Goal: Check status

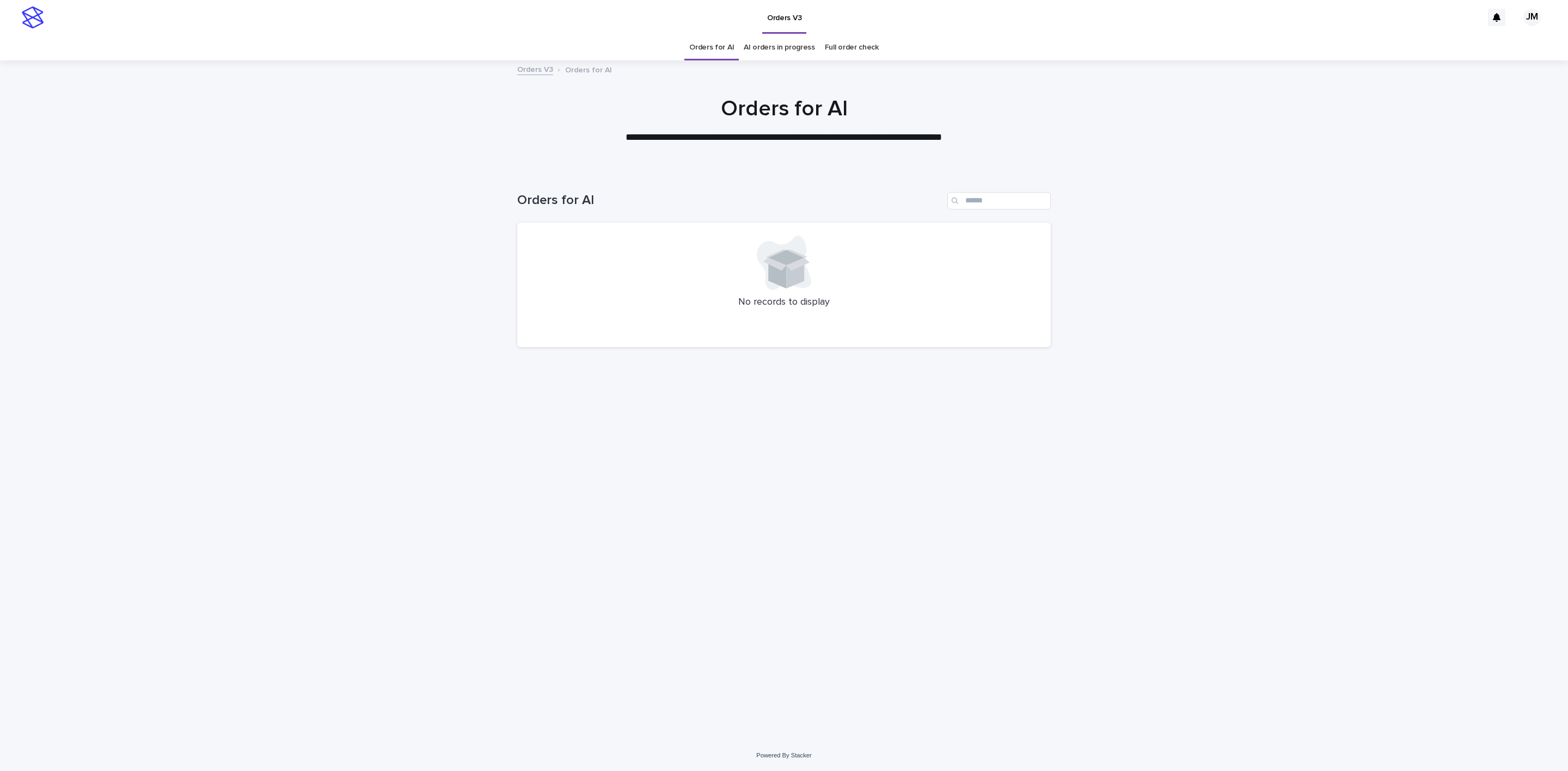
click at [784, 51] on link "AI orders in progress" at bounding box center [779, 47] width 71 height 26
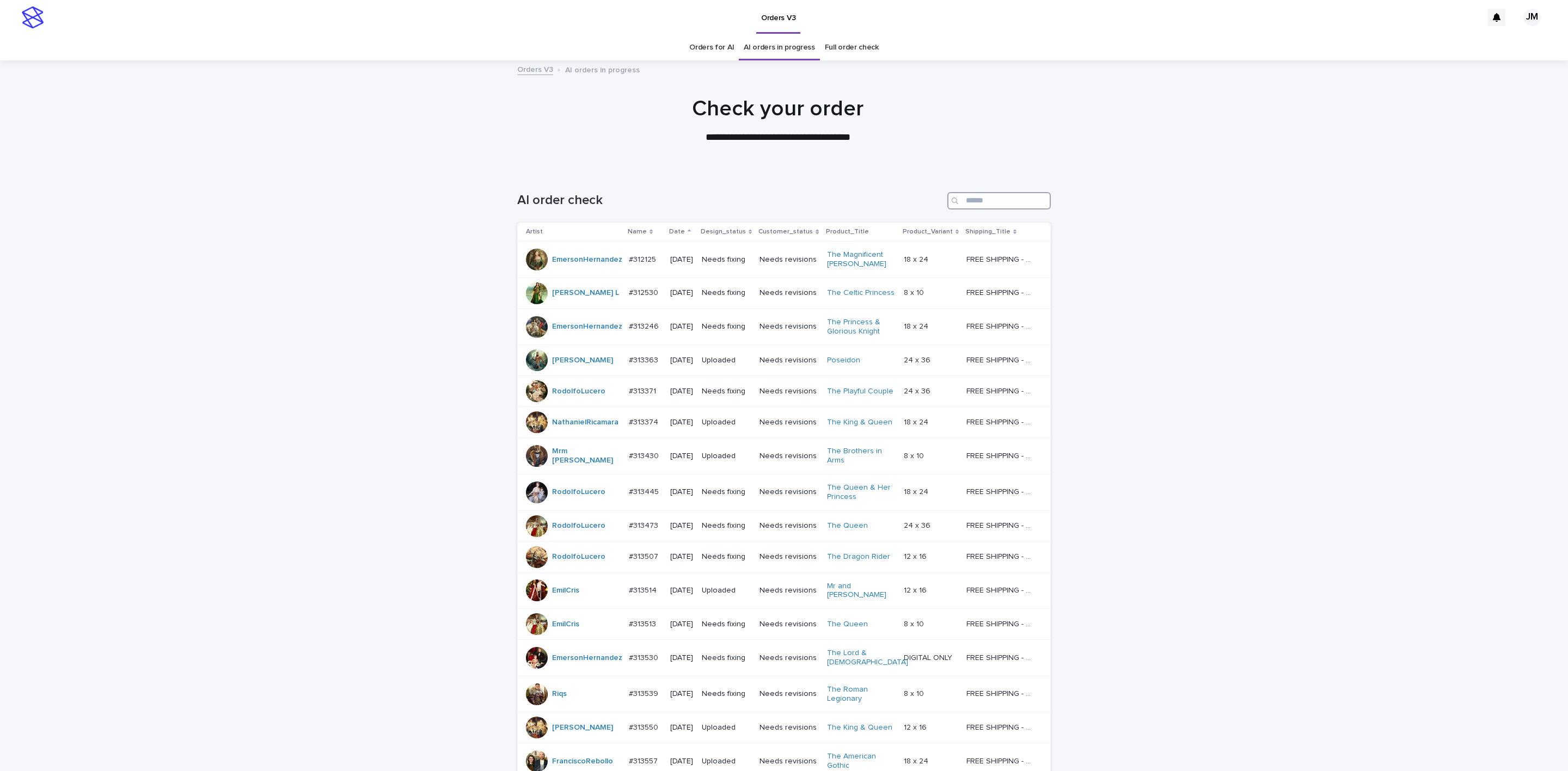
click at [1001, 206] on input "Search" at bounding box center [999, 201] width 103 height 17
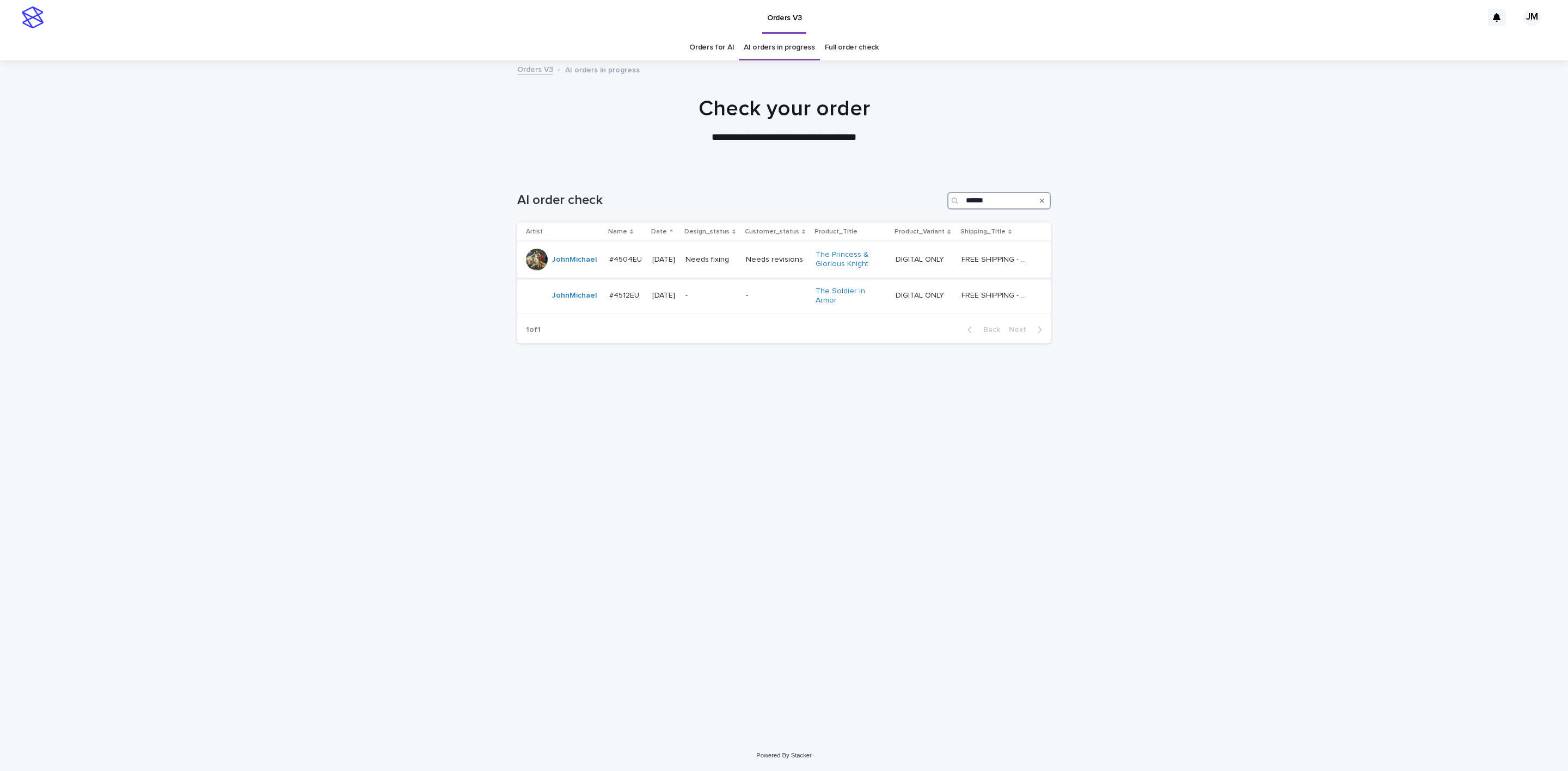
type input "******"
click at [758, 265] on p "Needs revisions" at bounding box center [776, 259] width 61 height 9
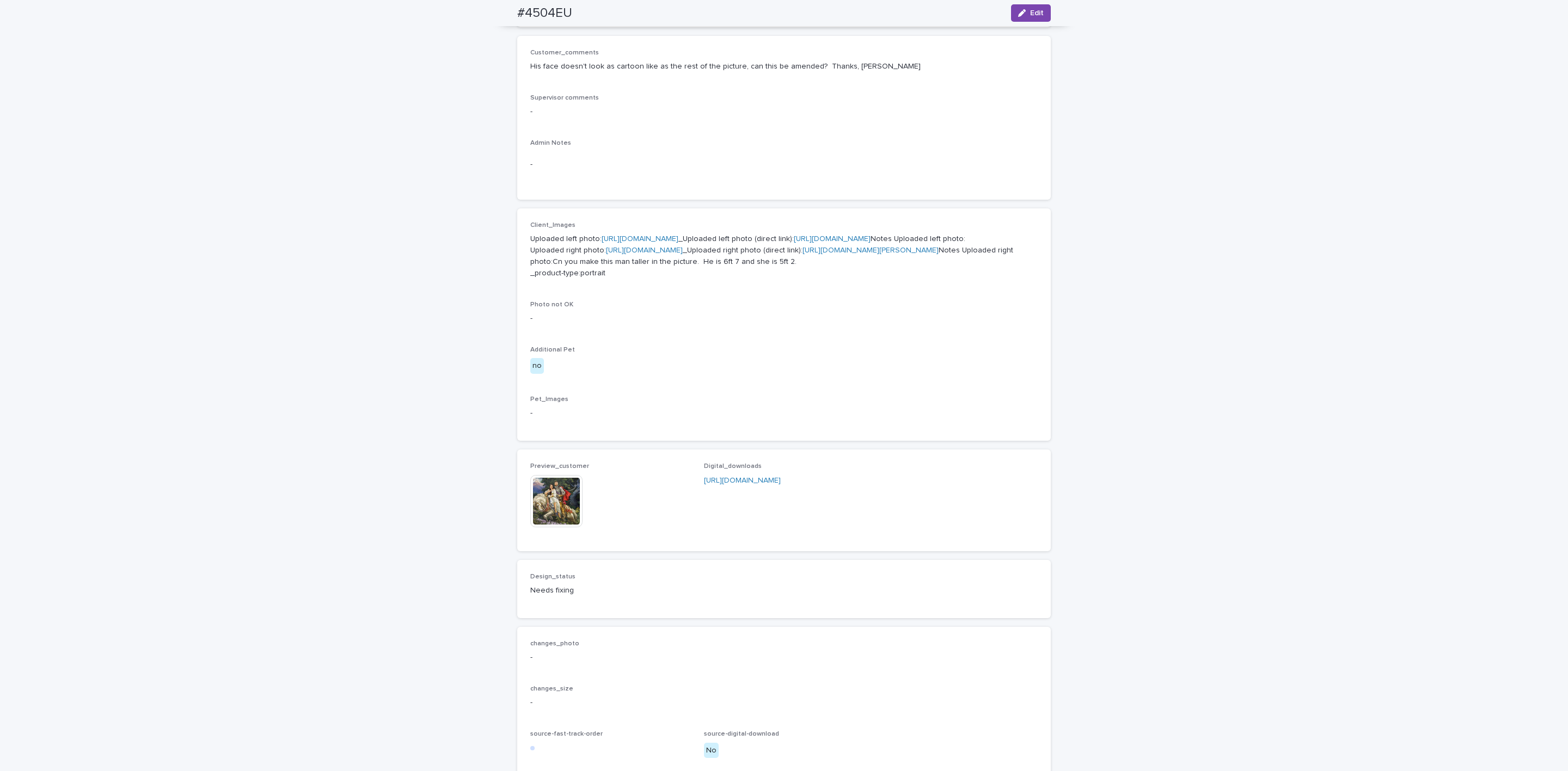
scroll to position [327, 0]
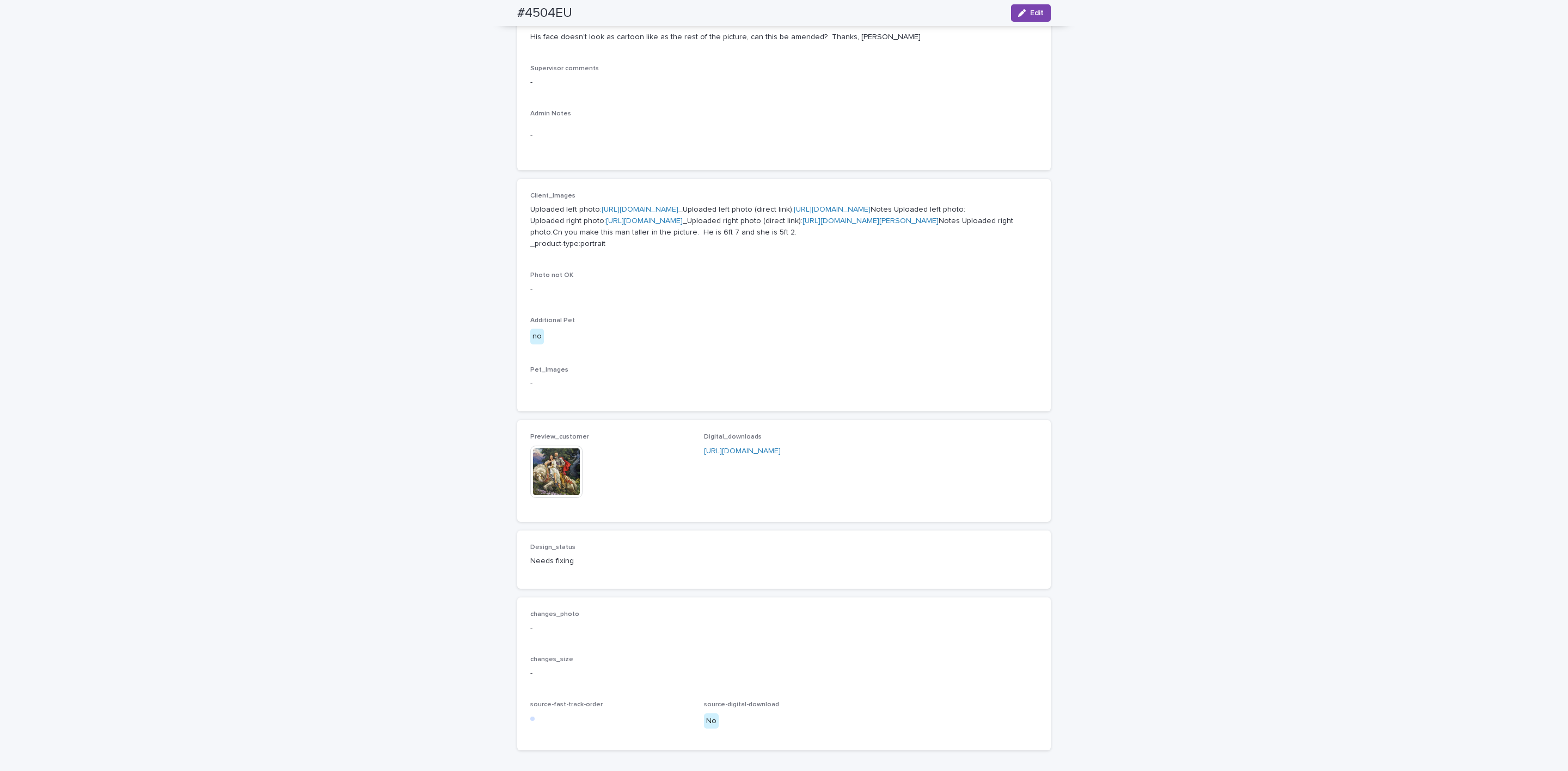
click at [570, 498] on img at bounding box center [556, 472] width 52 height 52
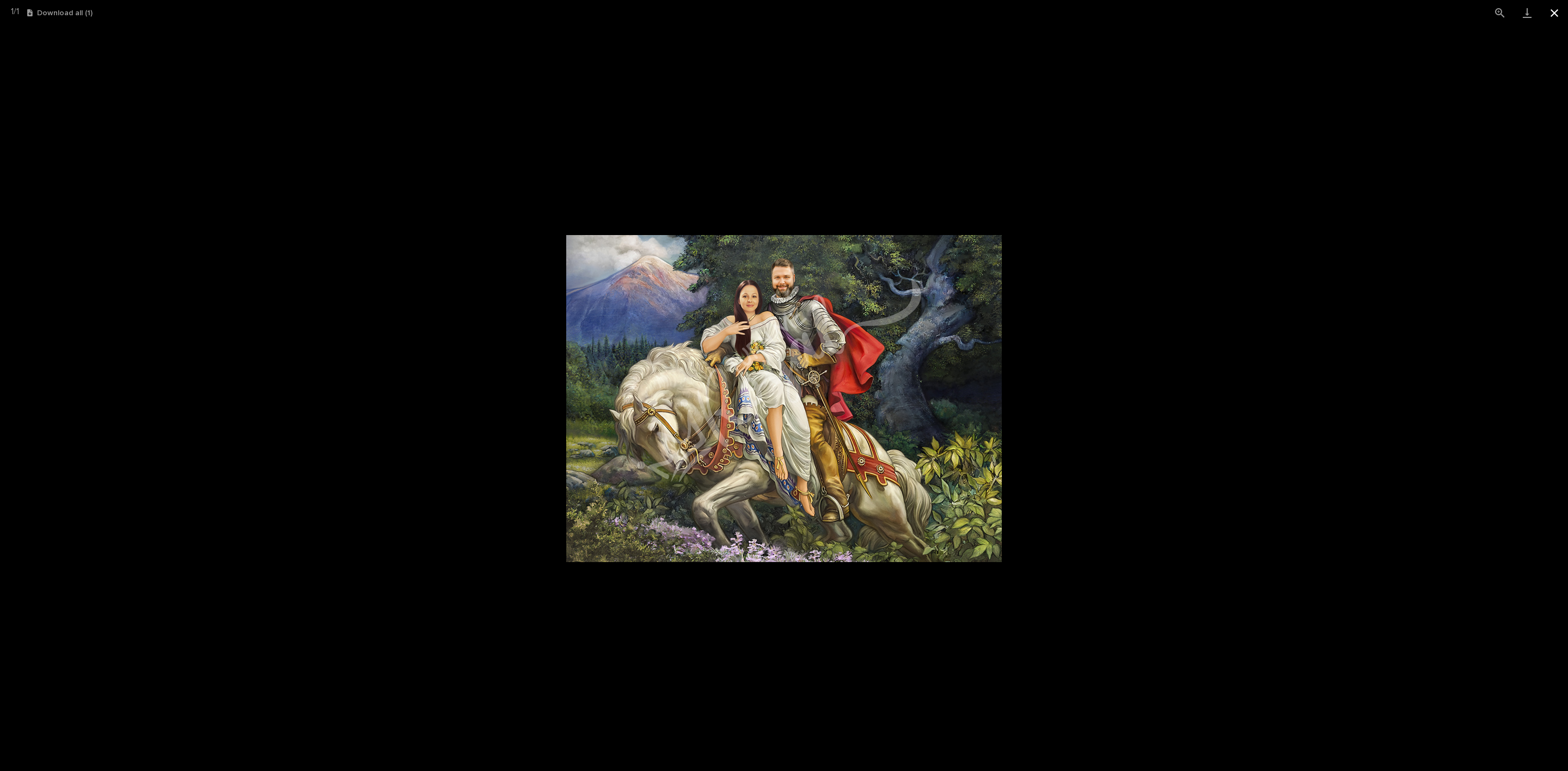
click at [1548, 7] on button "Close gallery" at bounding box center [1554, 13] width 27 height 26
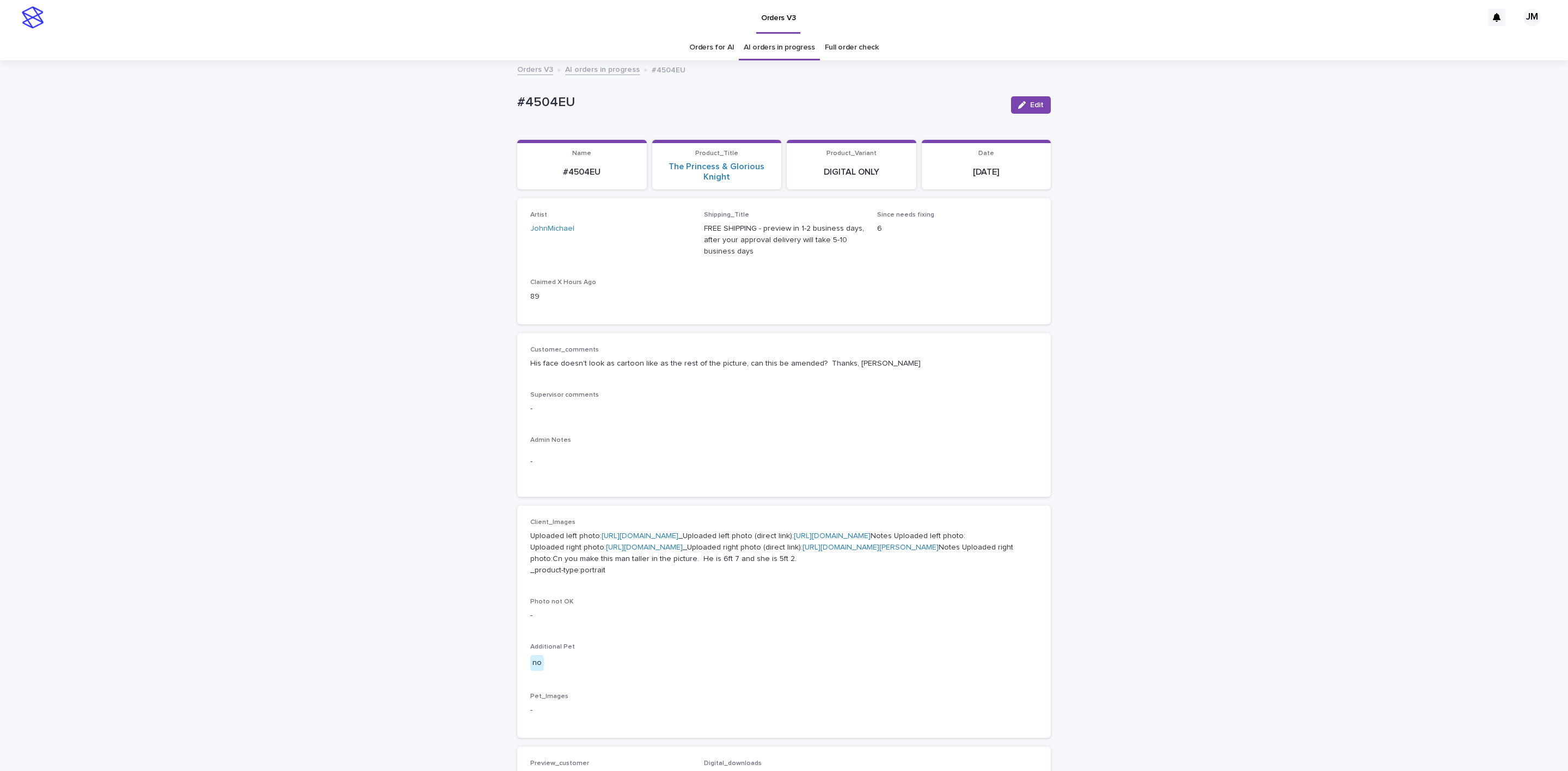
scroll to position [408, 0]
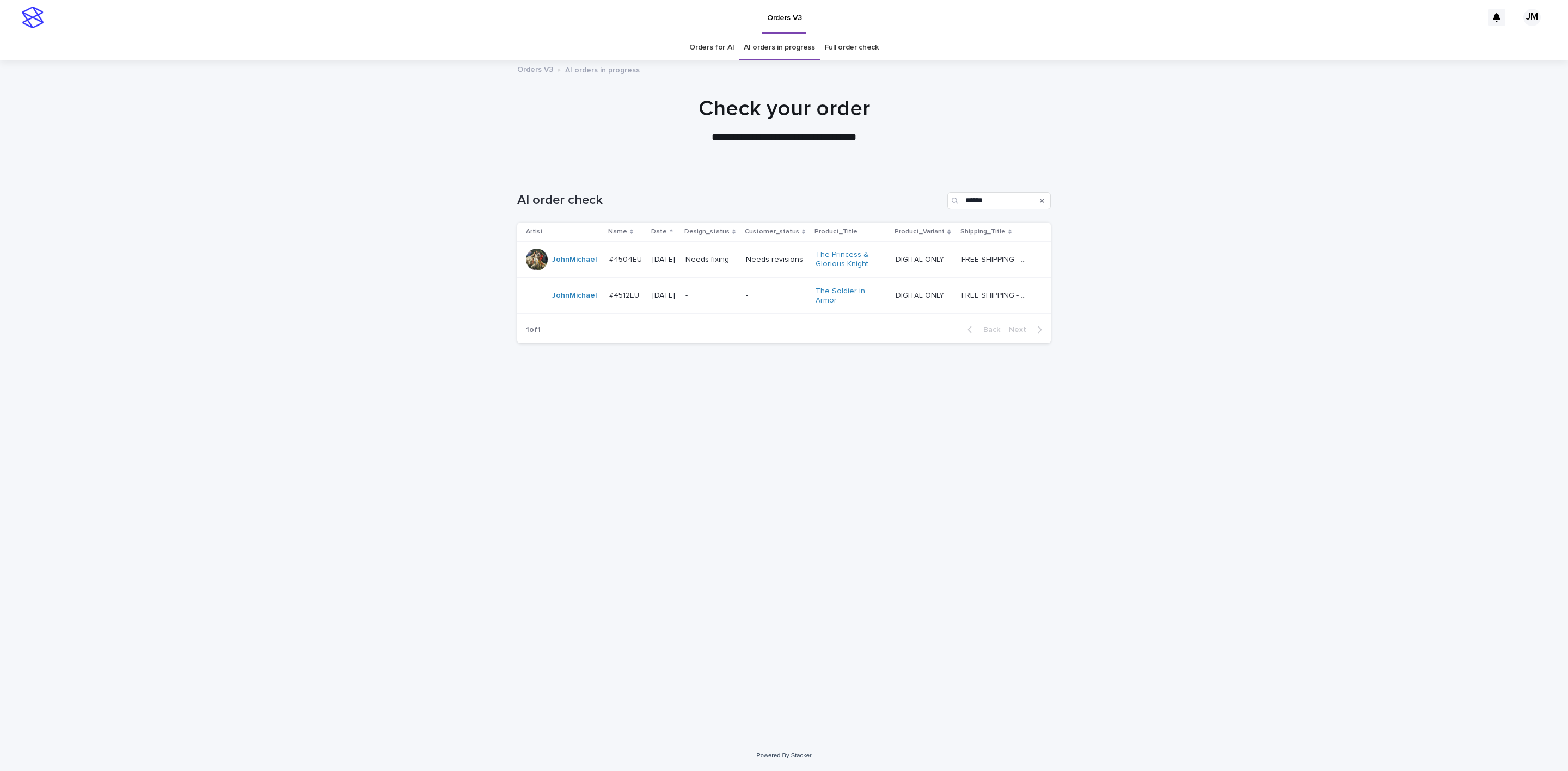
click at [762, 295] on p "-" at bounding box center [776, 295] width 61 height 9
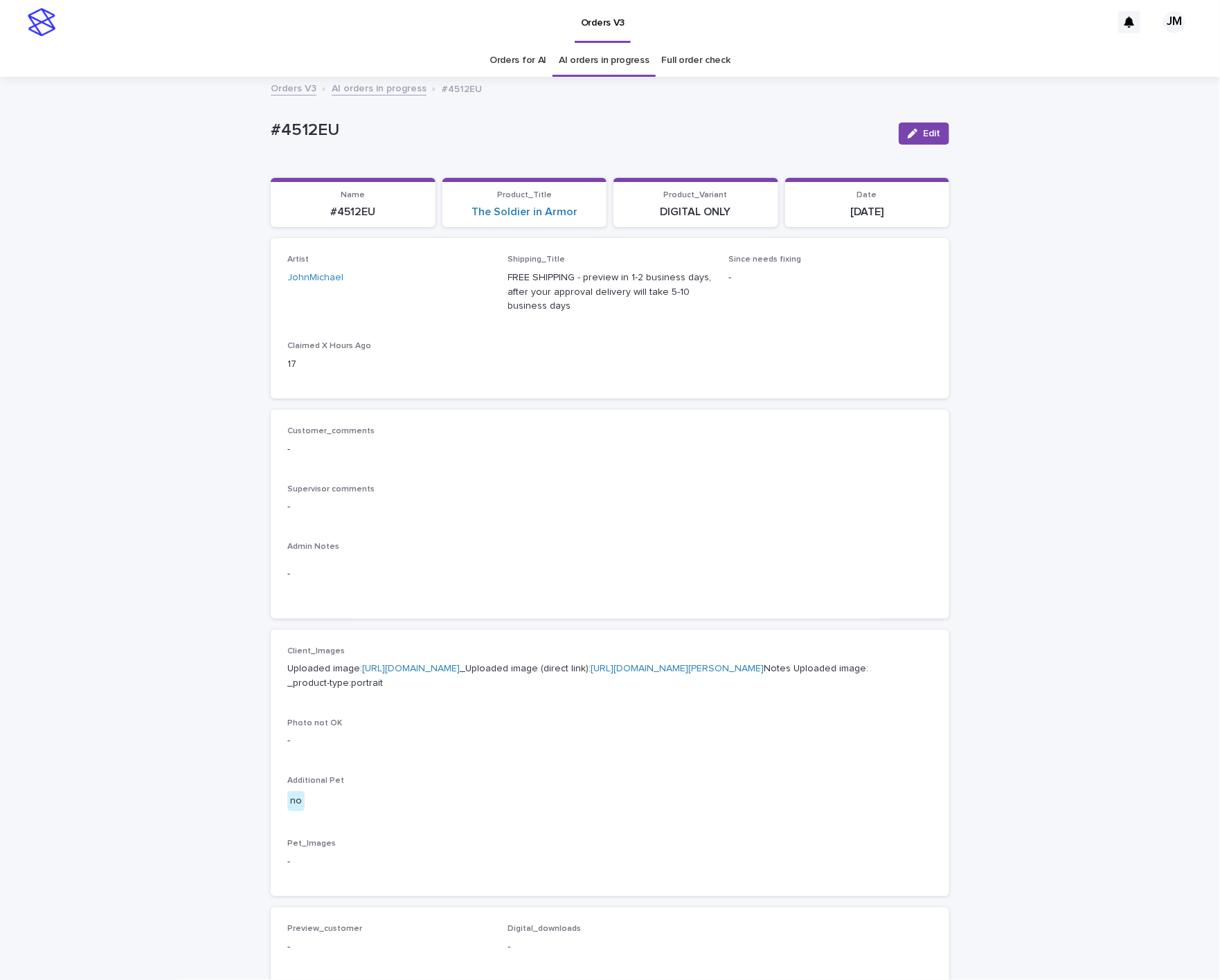
click at [647, 673] on link "[URL][DOMAIN_NAME][PERSON_NAME]" at bounding box center [676, 668] width 173 height 10
